Goal: Use online tool/utility: Use online tool/utility

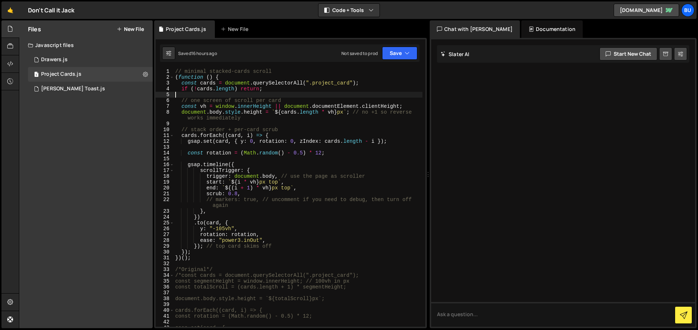
click at [194, 128] on div "// minimal stacked-cards scroll ( function ( ) { const cards = document . query…" at bounding box center [298, 203] width 249 height 270
type textarea "// stack order + per-card scrub"
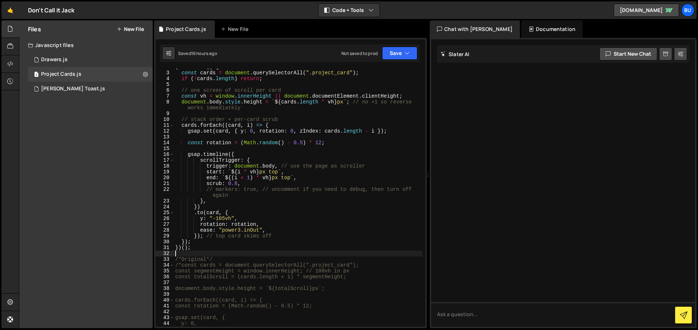
click at [194, 254] on div "( function ( ) { const cards = document . querySelectorAll ( ".project_card" ) …" at bounding box center [298, 199] width 249 height 270
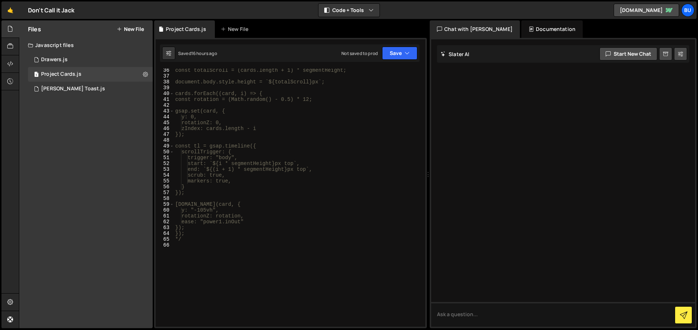
scroll to position [216, 0]
click at [201, 262] on div "const totalScroll = (cards.length + 1) * segmentHeight; document.body.style.hei…" at bounding box center [298, 202] width 249 height 270
type textarea "*/"
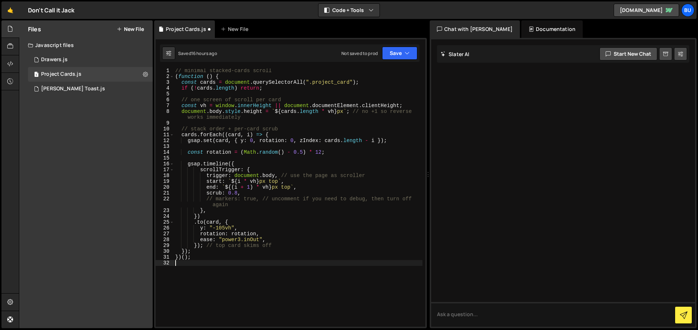
scroll to position [2, 0]
drag, startPoint x: 284, startPoint y: 244, endPoint x: 205, endPoint y: 244, distance: 79.3
click at [205, 244] on div "// minimal stacked-cards scroll ( function ( ) { const cards = document . query…" at bounding box center [298, 202] width 249 height 270
type textarea "}); // top card skims off"
click at [218, 266] on div "// minimal stacked-cards scroll ( function ( ) { const cards = document . query…" at bounding box center [298, 202] width 249 height 270
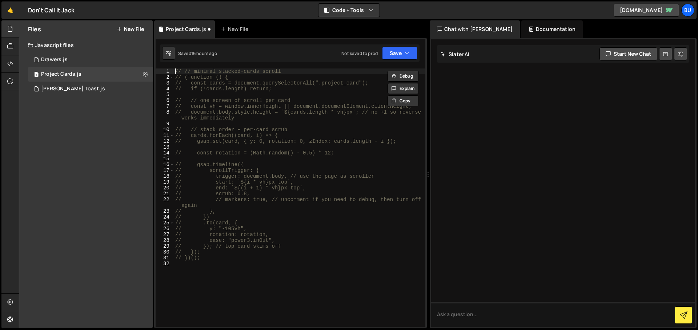
type textarea "// // minimal stacked-cards scroll"
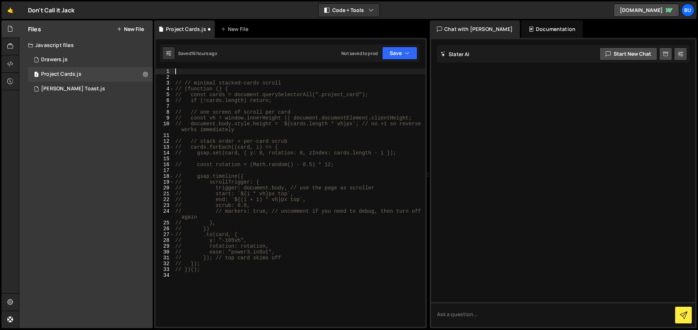
paste textarea
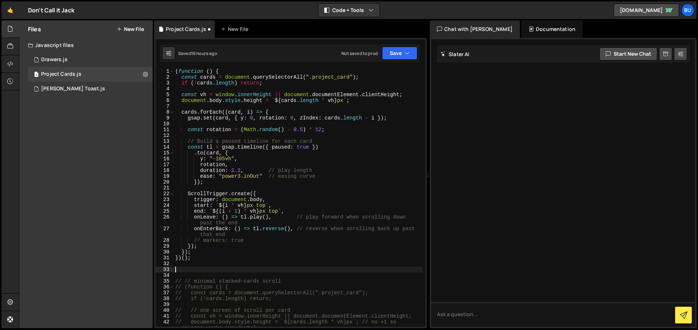
click at [235, 238] on div "( function ( ) { const cards = document . querySelectorAll ( ".project_card" ) …" at bounding box center [298, 203] width 249 height 270
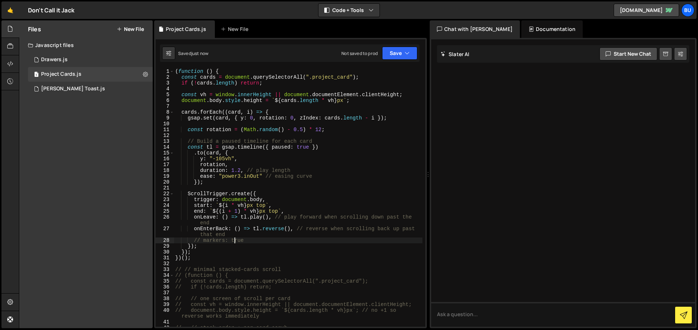
click at [201, 239] on div "( function ( ) { const cards = document . querySelectorAll ( ".project_card" ) …" at bounding box center [298, 203] width 249 height 270
click at [396, 53] on button "Save" at bounding box center [399, 53] width 35 height 13
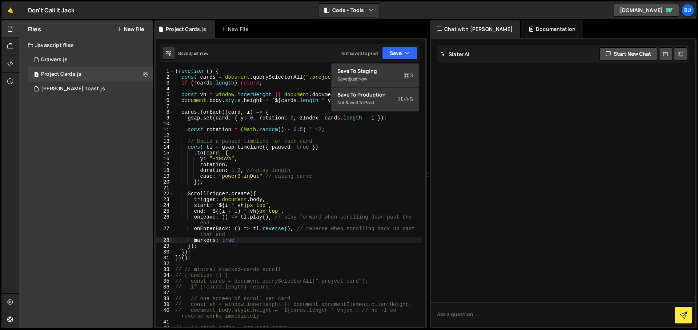
click at [295, 76] on div "( function ( ) { const cards = document . querySelectorAll ( ".project_card" ) …" at bounding box center [298, 203] width 249 height 270
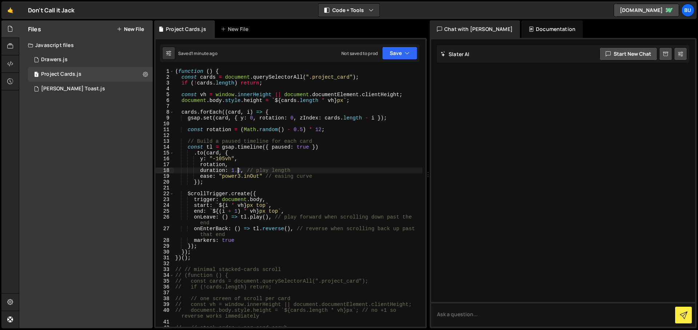
drag, startPoint x: 239, startPoint y: 168, endPoint x: 242, endPoint y: 179, distance: 11.2
click at [239, 168] on div "( function ( ) { const cards = document . querySelectorAll ( ".project_card" ) …" at bounding box center [298, 203] width 249 height 270
click at [240, 176] on div "( function ( ) { const cards = document . querySelectorAll ( ".project_card" ) …" at bounding box center [298, 203] width 249 height 270
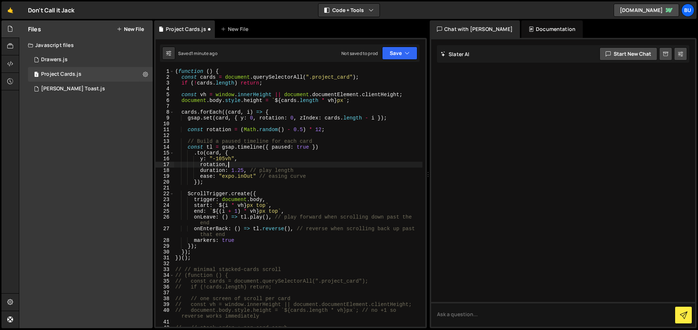
click at [280, 162] on div "( function ( ) { const cards = document . querySelectorAll ( ".project_card" ) …" at bounding box center [298, 203] width 249 height 270
click at [230, 175] on div "( function ( ) { const cards = document . querySelectorAll ( ".project_card" ) …" at bounding box center [298, 203] width 249 height 270
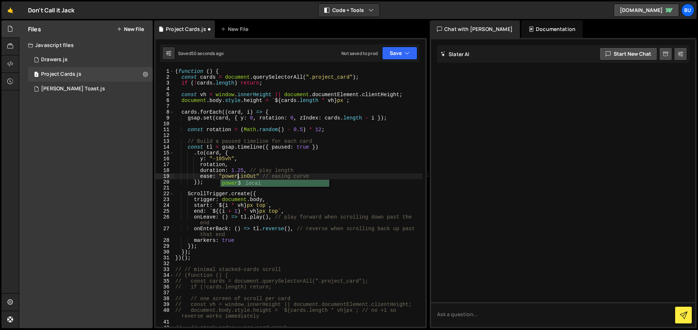
scroll to position [0, 4]
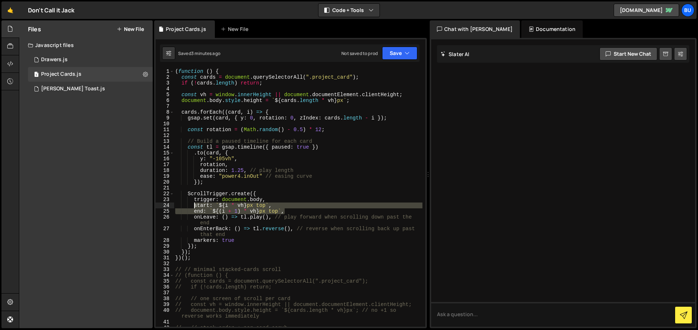
drag, startPoint x: 286, startPoint y: 210, endPoint x: 193, endPoint y: 204, distance: 92.5
click at [193, 204] on div "( function ( ) { const cards = document . querySelectorAll ( ".project_card" ) …" at bounding box center [298, 203] width 249 height 270
paste textarea "end: `${(i + 1) * vh - 100}px top`"
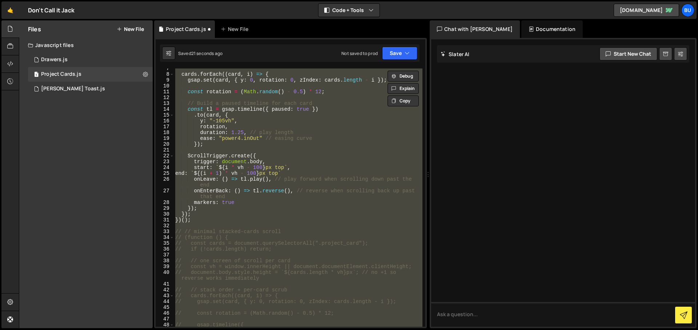
scroll to position [31, 0]
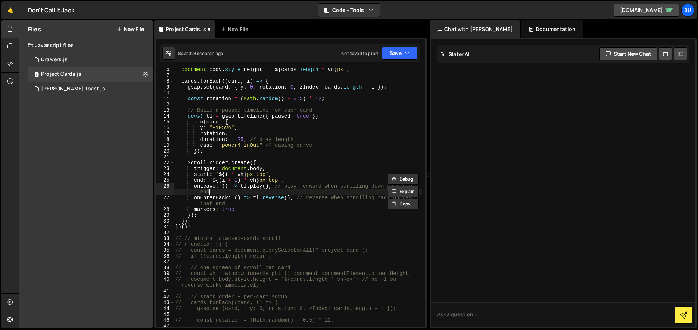
click at [326, 193] on div "document . body . style . height = ` ${ cards . length * vh } px ` ; cards . fo…" at bounding box center [298, 202] width 249 height 270
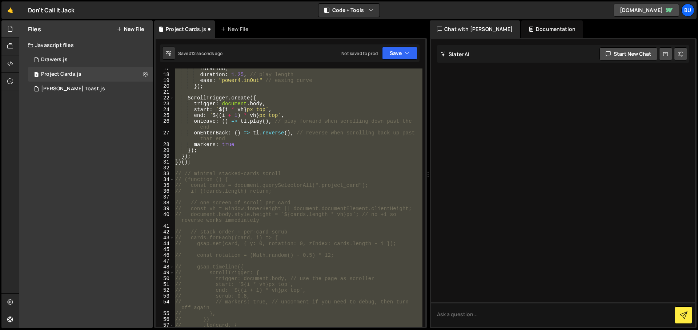
scroll to position [84, 0]
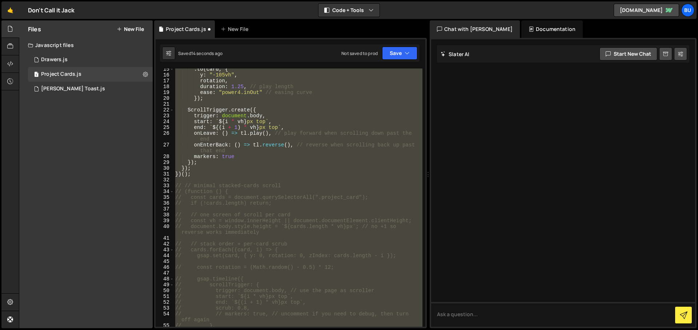
click at [269, 167] on div ". to ( card , { y : "-105vh" , rotation , duration : 1.25 , // play length ease…" at bounding box center [298, 197] width 249 height 258
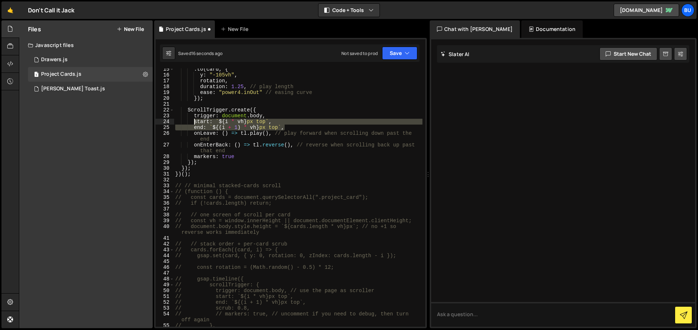
drag, startPoint x: 263, startPoint y: 127, endPoint x: 194, endPoint y: 122, distance: 69.3
click at [194, 122] on div ". to ( card , { y : "-105vh" , rotation , duration : 1.25 , // play length ease…" at bounding box center [298, 201] width 249 height 270
paste textarea "Uncaught (in promise) SyntaxError: Unexpected identifier 'onLeave'"
paste textarea "end: `${(i + 1) * vh - 100}px top`"
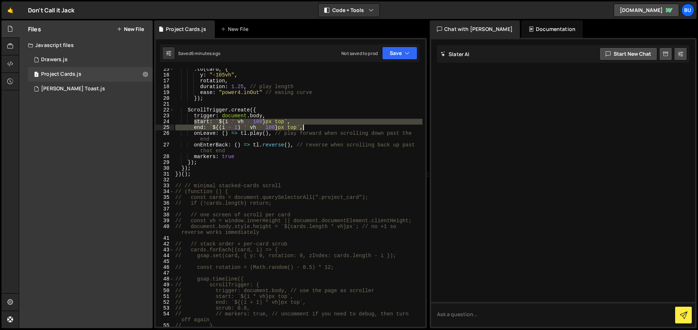
drag, startPoint x: 195, startPoint y: 120, endPoint x: 316, endPoint y: 128, distance: 122.1
click at [316, 128] on div ". to ( card , { y : "-105vh" , rotation , duration : 1.25 , // play length ease…" at bounding box center [298, 201] width 249 height 270
paste textarea "end: `${(i + 1) * vh"
drag, startPoint x: 195, startPoint y: 120, endPoint x: 284, endPoint y: 127, distance: 89.3
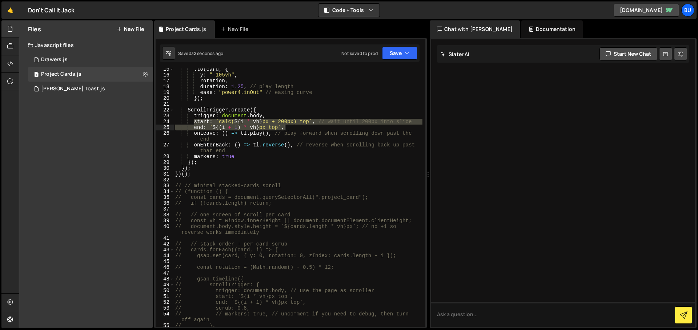
click at [284, 127] on div ". to ( card , { y : "-105vh" , rotation , duration : 1.25 , // play length ease…" at bounding box center [298, 201] width 249 height 270
paste textarea "end: `calc(${(i + 1) * vh}px - 200px)"
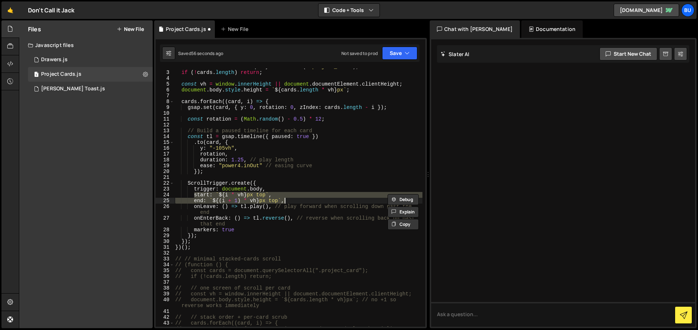
scroll to position [264, 0]
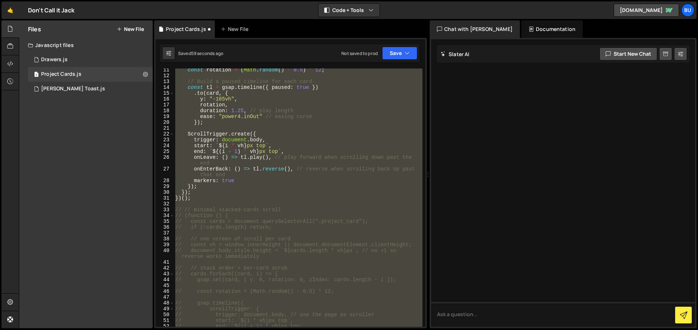
click at [274, 137] on div "const rotation = ( Math . random ( ) - 0.5 ) * 12 ; // Build a paused timeline …" at bounding box center [298, 197] width 249 height 258
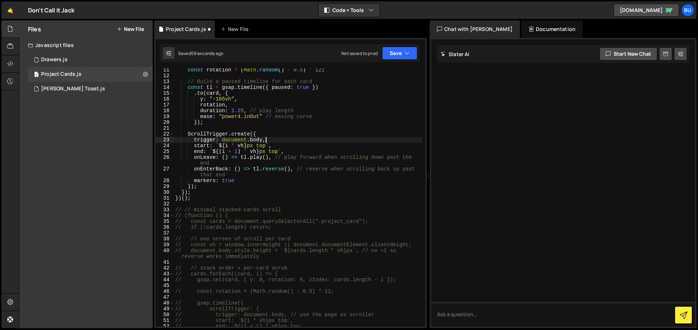
scroll to position [60, 0]
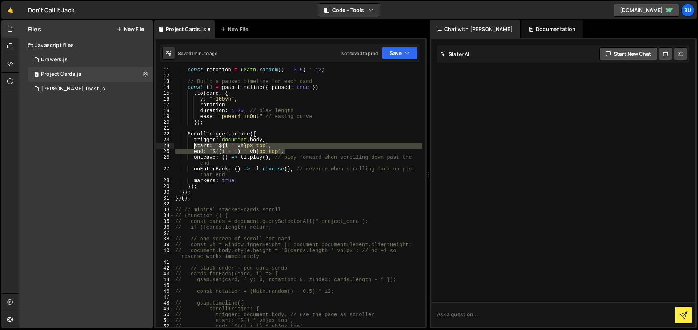
drag, startPoint x: 292, startPoint y: 151, endPoint x: 194, endPoint y: 146, distance: 98.3
click at [194, 146] on div "const rotation = ( Math . random ( ) - 0.5 ) * 12 ; // Build a paused timeline …" at bounding box center [298, 202] width 249 height 270
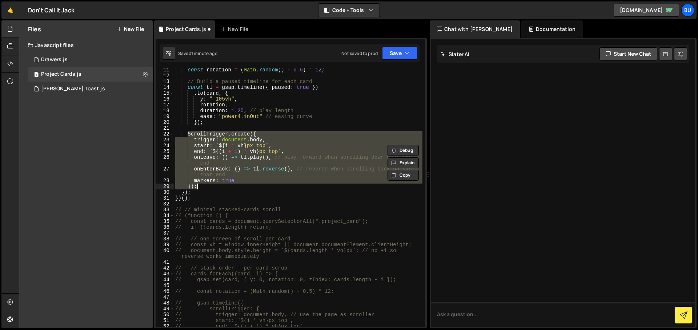
drag, startPoint x: 187, startPoint y: 133, endPoint x: 201, endPoint y: 188, distance: 56.5
click at [201, 188] on div "const rotation = ( Math . random ( ) - 0.5 ) * 12 ; // Build a paused timeline …" at bounding box center [298, 202] width 249 height 270
click at [269, 189] on div "const rotation = ( Math . random ( ) - 0.5 ) * 12 ; // Build a paused timeline …" at bounding box center [298, 197] width 249 height 258
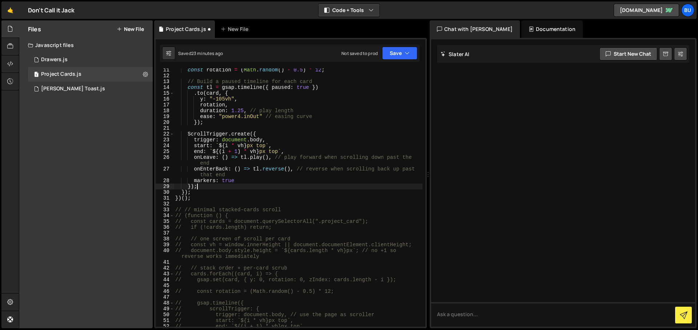
click at [187, 133] on div "const rotation = ( Math . random ( ) - 0.5 ) * 12 ; // Build a paused timeline …" at bounding box center [298, 202] width 249 height 270
click at [273, 133] on div "const rotation = ( Math . random ( ) - 0.5 ) * 12 ; // Build a paused timeline …" at bounding box center [298, 202] width 249 height 270
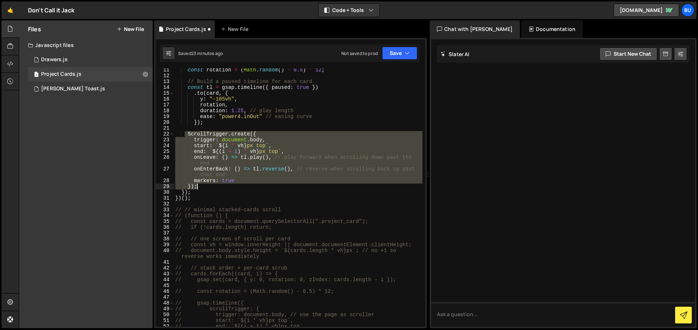
drag, startPoint x: 185, startPoint y: 133, endPoint x: 210, endPoint y: 187, distance: 59.2
click at [210, 187] on div "const rotation = ( Math . random ( ) - 0.5 ) * 12 ; // Build a paused timeline …" at bounding box center [298, 202] width 249 height 270
paste textarea
type textarea "});"
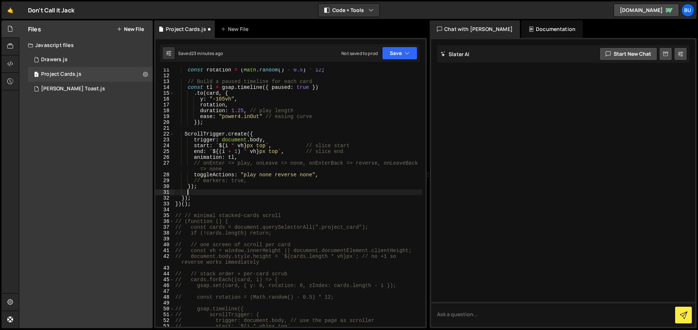
scroll to position [0, 0]
drag, startPoint x: 243, startPoint y: 147, endPoint x: 245, endPoint y: 152, distance: 5.6
click at [244, 147] on div "const rotation = ( Math . random ( ) - 0.5 ) * 12 ; // Build a paused timeline …" at bounding box center [298, 202] width 249 height 270
click at [227, 145] on div "const rotation = ( Math . random ( ) - 0.5 ) * 12 ; // Build a paused timeline …" at bounding box center [298, 202] width 249 height 270
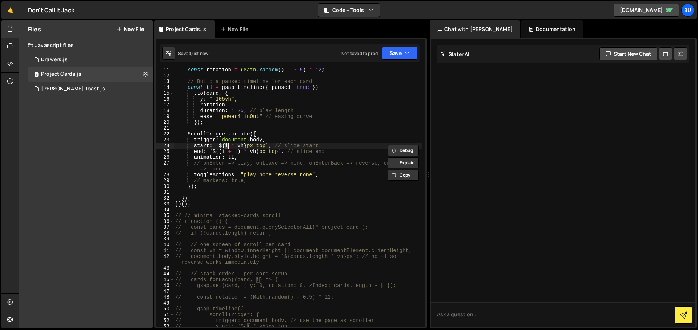
click at [205, 145] on div "const rotation = ( Math . random ( ) - 0.5 ) * 12 ; // Build a paused timeline …" at bounding box center [298, 202] width 249 height 270
paste textarea
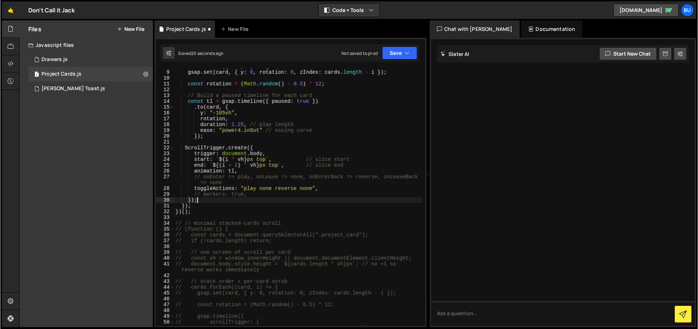
scroll to position [46, 0]
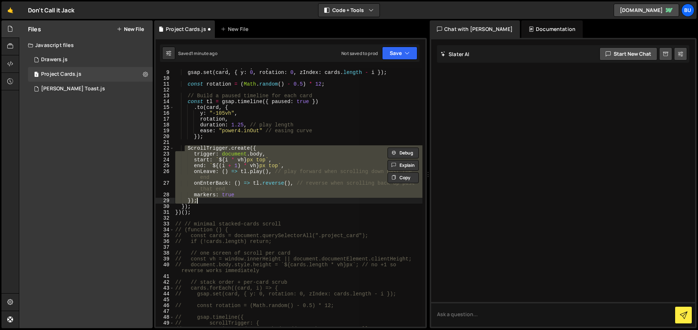
click at [246, 203] on div "cards . forEach (( card , i ) => { gsap . set ( card , { y : 0 , rotation : 0 ,…" at bounding box center [298, 197] width 249 height 258
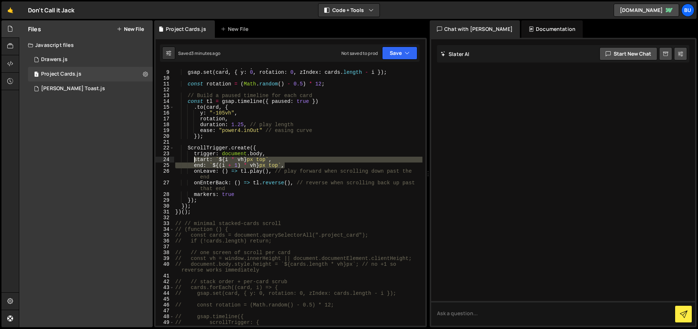
drag, startPoint x: 244, startPoint y: 163, endPoint x: 194, endPoint y: 160, distance: 50.3
click at [194, 160] on div "cards . forEach (( card , i ) => { gsap . set ( card , { y : 0 , rotation : 0 ,…" at bounding box center [298, 198] width 249 height 269
paste textarea "end: `${(i + 1) * vh}px 90%"
drag, startPoint x: 205, startPoint y: 165, endPoint x: 287, endPoint y: 164, distance: 81.9
click at [287, 164] on div "cards . forEach (( card , i ) => { gsap . set ( card , { y : 0 , rotation : 0 ,…" at bounding box center [298, 198] width 249 height 269
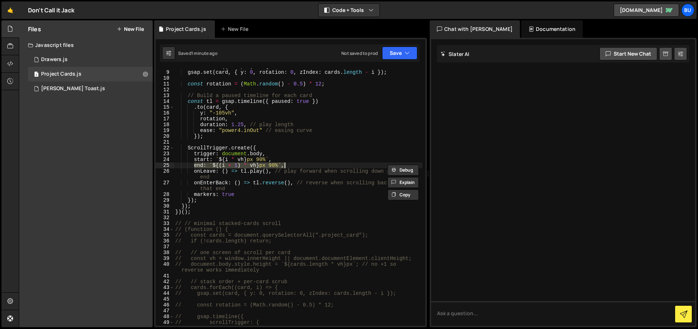
paste textarea "calc(${i * vh}px + 0.5 * ${vh}) top`"
click at [317, 164] on div "cards . forEach (( card , i ) => { gsap . set ( card , { y : 0 , rotation : 0 ,…" at bounding box center [298, 198] width 249 height 269
click at [318, 165] on div "cards . forEach (( card , i ) => { gsap . set ( card , { y : 0 , rotation : 0 ,…" at bounding box center [298, 197] width 249 height 258
click at [318, 165] on div "cards . forEach (( card , i ) => { gsap . set ( card , { y : 0 , rotation : 0 ,…" at bounding box center [298, 198] width 249 height 269
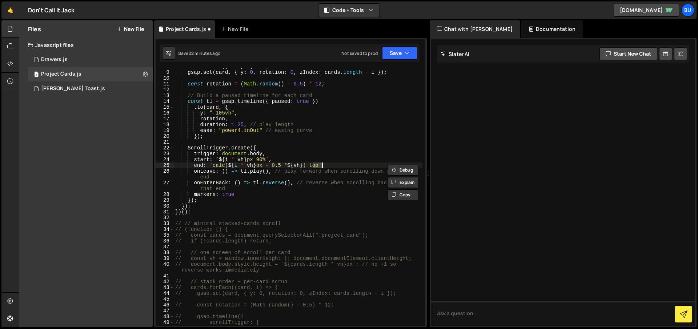
scroll to position [0, 10]
click at [329, 166] on div "cards . forEach (( card , i ) => { gsap . set ( card , { y : 0 , rotation : 0 ,…" at bounding box center [298, 198] width 249 height 269
drag, startPoint x: 270, startPoint y: 167, endPoint x: 192, endPoint y: 167, distance: 77.8
click at [192, 167] on div "cards . forEach (( card , i ) => { gsap . set ( card , { y : 0 , rotation : 0 ,…" at bounding box center [298, 198] width 249 height 269
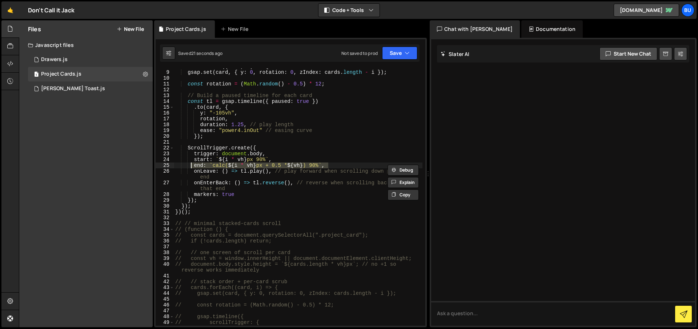
paste textarea "end: `calc(${i * vh}px + ${vh / 2}) 90%`"
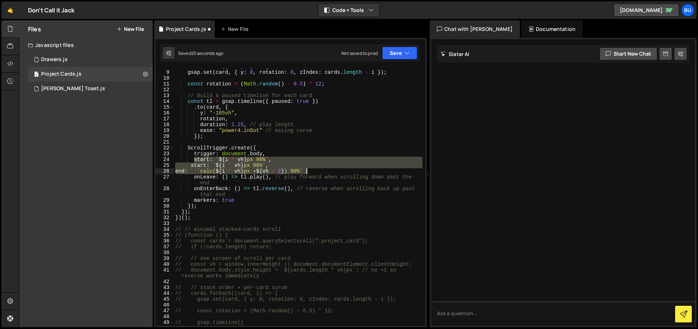
drag, startPoint x: 194, startPoint y: 160, endPoint x: 313, endPoint y: 170, distance: 120.1
click at [313, 170] on div "cards . forEach (( card , i ) => { gsap . set ( card , { y : 0 , rotation : 0 ,…" at bounding box center [298, 198] width 249 height 269
paste textarea
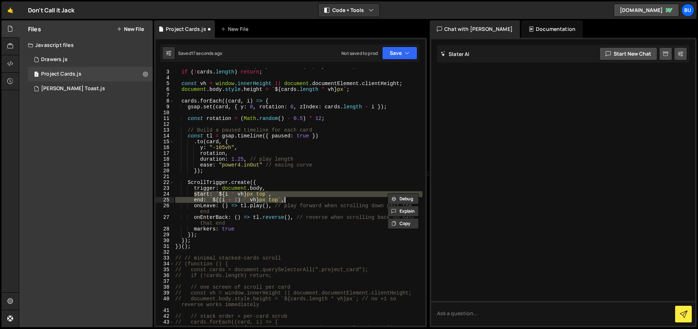
scroll to position [11, 0]
type textarea "end: `${(i + 1) * vh}px 90%`,"
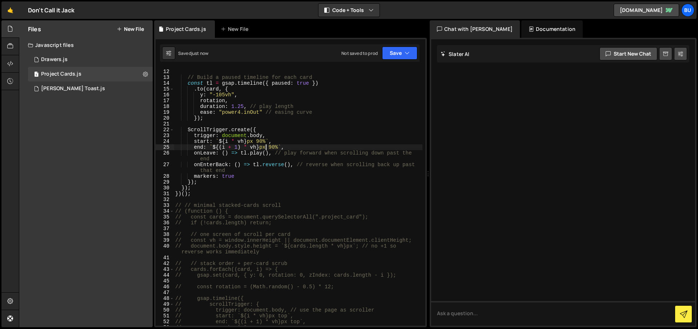
scroll to position [77, 0]
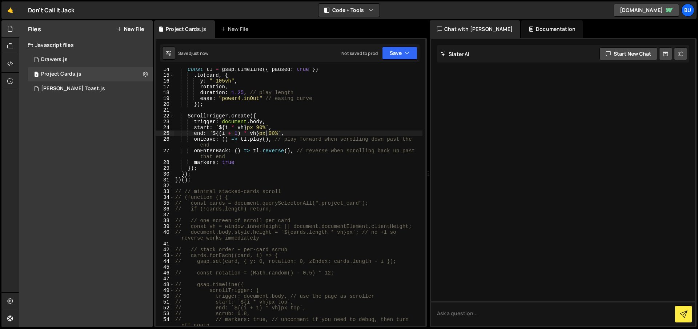
click at [196, 186] on div "const tl = gsap . timeline ({ paused : true }) . to ( card , { y : "-105vh" , r…" at bounding box center [298, 201] width 249 height 269
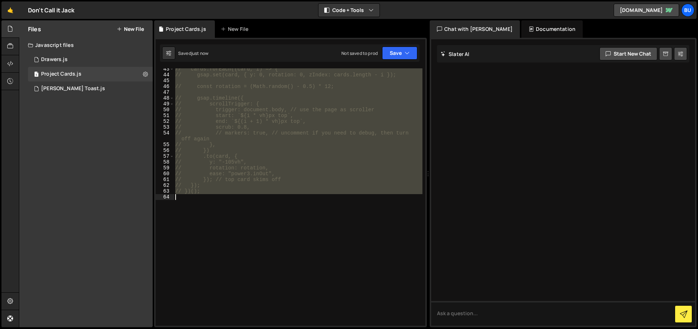
click at [223, 242] on div "// cards.forEach((card, i) => { // gsap.set(card, { y: 0, rotation: 0, zIndex: …" at bounding box center [298, 200] width 249 height 269
type textarea "// })();"
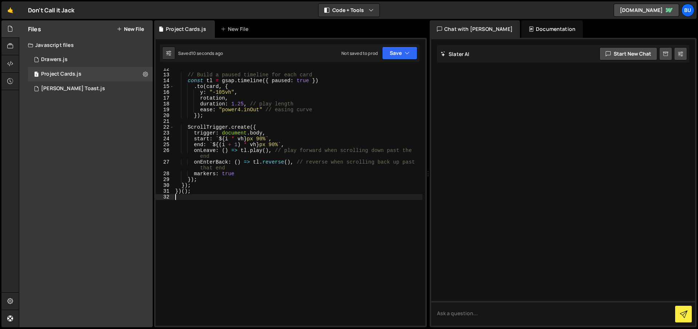
click at [227, 173] on div "// Build a paused timeline for each card const tl = gsap . timeline ({ paused :…" at bounding box center [298, 200] width 249 height 269
type textarea "})();"
